Goal: Understand process/instructions: Learn how to perform a task or action

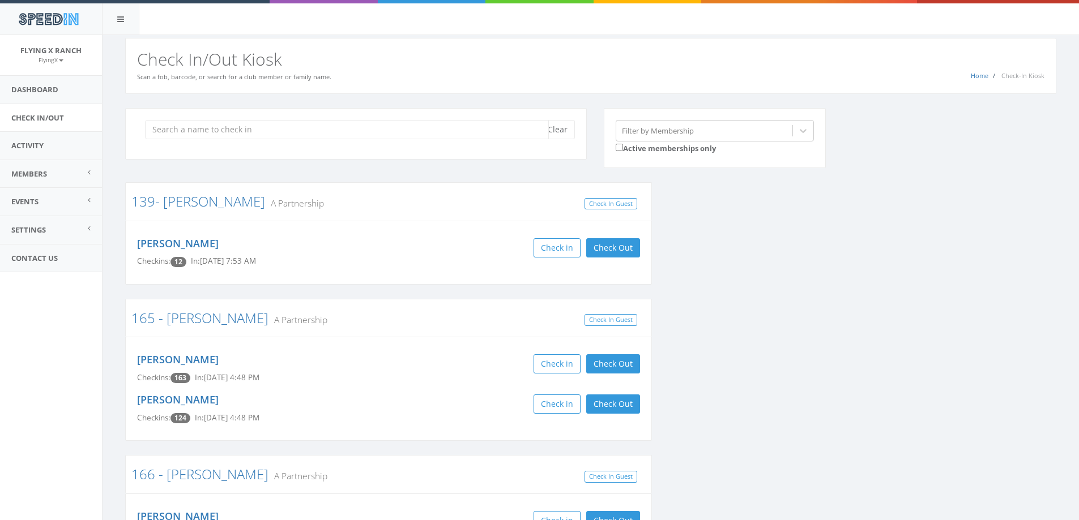
click at [178, 127] on input "search" at bounding box center [347, 129] width 404 height 19
type input "how"
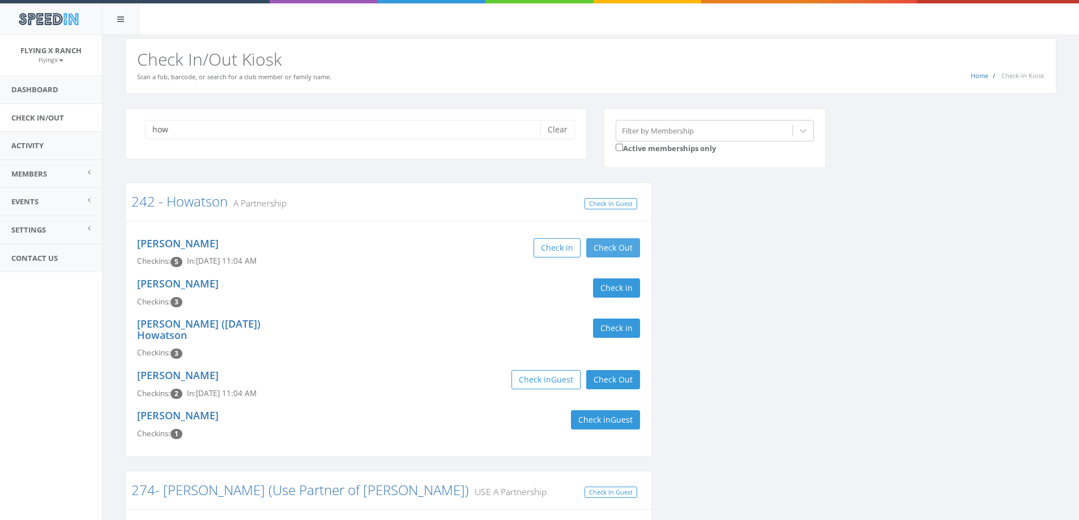
type input "how"
click at [636, 242] on button "Check Out" at bounding box center [613, 247] width 54 height 19
click at [614, 370] on button "Check Out" at bounding box center [613, 379] width 54 height 19
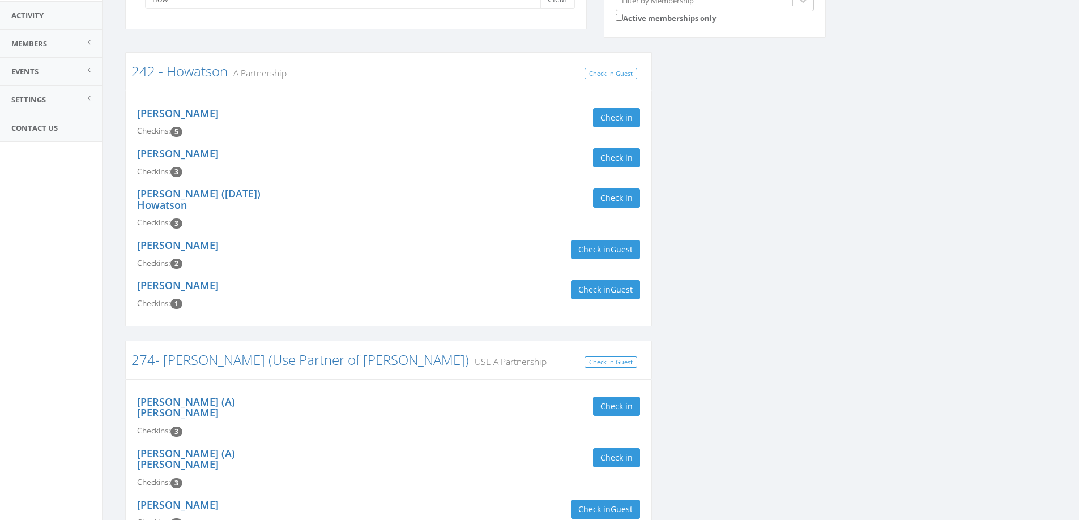
scroll to position [57, 0]
